Goal: Obtain resource: Download file/media

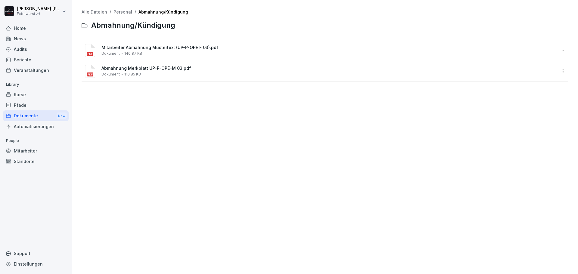
click at [29, 61] on div "Berichte" at bounding box center [36, 59] width 66 height 11
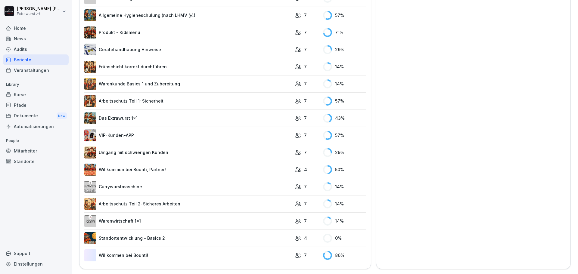
scroll to position [385, 0]
click at [20, 50] on div "Audits" at bounding box center [36, 49] width 66 height 11
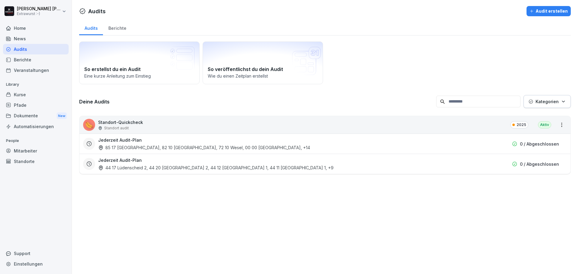
click at [19, 39] on div "News" at bounding box center [36, 38] width 66 height 11
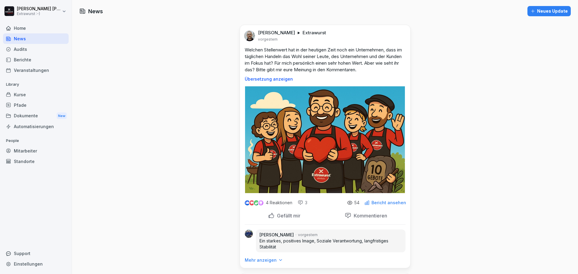
click at [22, 30] on div "Home" at bounding box center [36, 28] width 66 height 11
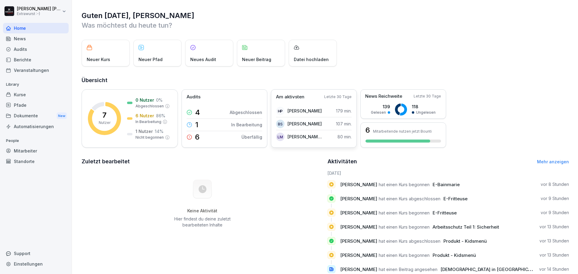
click at [292, 97] on p "Am aktivsten" at bounding box center [290, 97] width 28 height 7
click at [239, 114] on p "Abgeschlossen" at bounding box center [246, 112] width 32 height 6
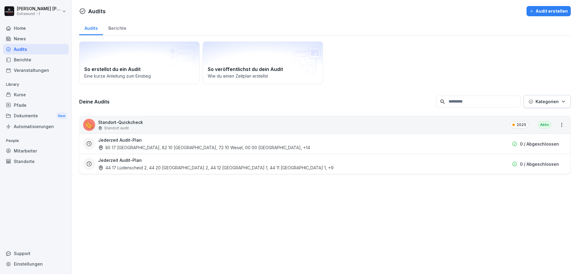
click at [29, 49] on div "Audits" at bounding box center [36, 49] width 66 height 11
click at [19, 29] on div "Home" at bounding box center [36, 28] width 66 height 11
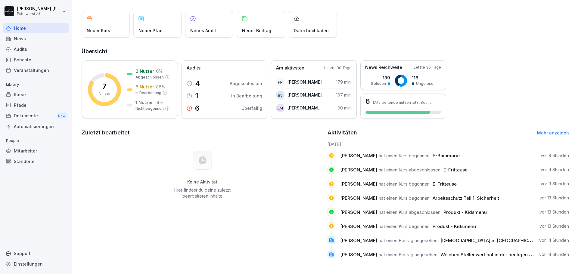
scroll to position [33, 0]
click at [548, 130] on link "Mehr anzeigen" at bounding box center [553, 132] width 32 height 5
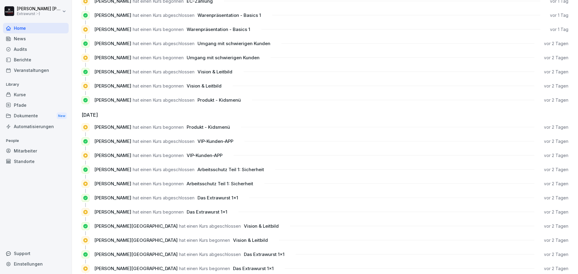
scroll to position [331, 0]
click at [42, 117] on div "Dokumente New" at bounding box center [36, 115] width 66 height 11
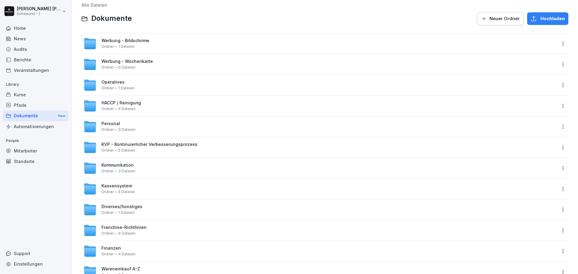
scroll to position [30, 0]
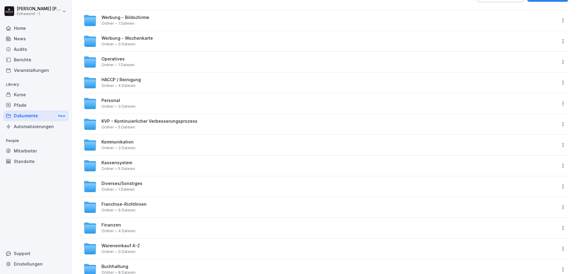
click at [126, 172] on div "Kassensystem Ordner 5 Dateien" at bounding box center [319, 165] width 473 height 13
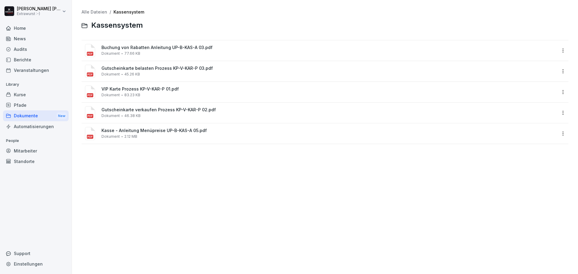
click at [34, 152] on div "Mitarbeiter" at bounding box center [36, 151] width 66 height 11
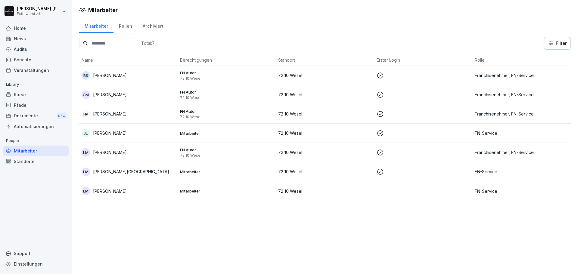
click at [29, 164] on div "Standorte" at bounding box center [36, 161] width 66 height 11
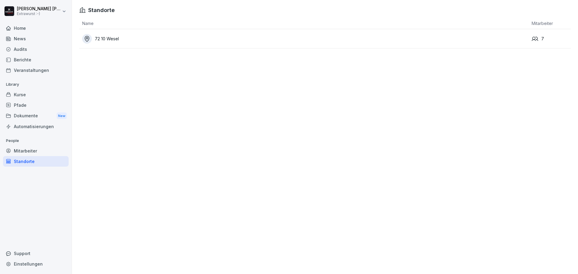
click at [28, 95] on div "Kurse" at bounding box center [36, 94] width 66 height 11
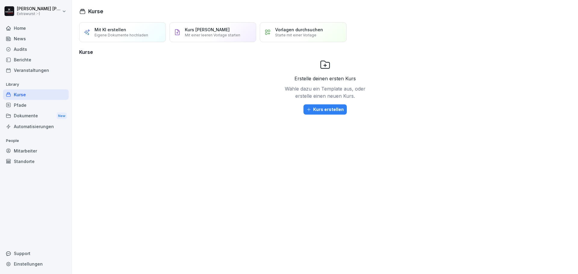
click at [20, 107] on div "Pfade" at bounding box center [36, 105] width 66 height 11
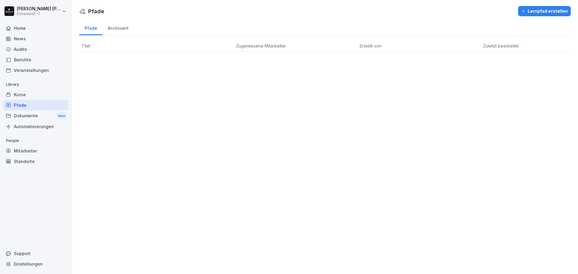
click at [20, 114] on div "Dokumente New" at bounding box center [36, 115] width 66 height 11
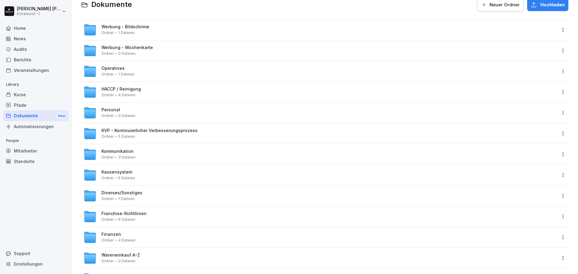
scroll to position [92, 0]
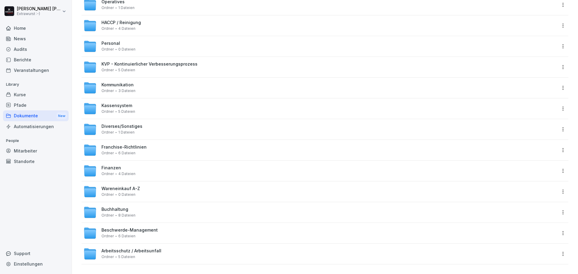
click at [126, 228] on span "Beschwerde-Management" at bounding box center [129, 230] width 56 height 5
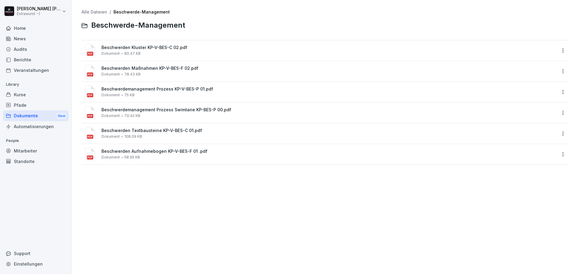
click at [146, 71] on div "Beschwerden Maßnahmen KP-V-BES-F 02.pdf Dokument 78.43 KB" at bounding box center [328, 71] width 455 height 11
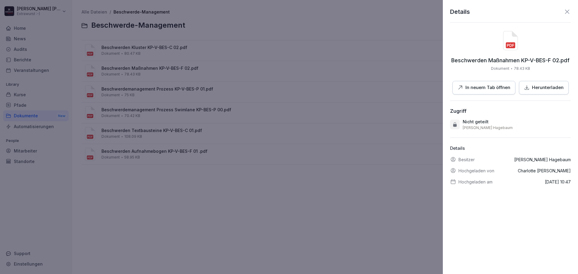
click at [498, 88] on p "In neuem Tab öffnen" at bounding box center [487, 87] width 45 height 7
